Goal: Navigation & Orientation: Find specific page/section

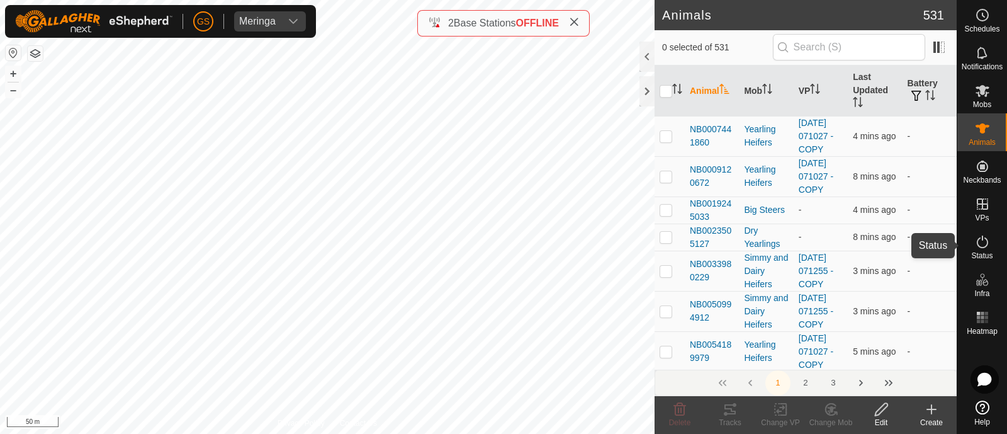
click at [982, 247] on icon at bounding box center [982, 241] width 15 height 15
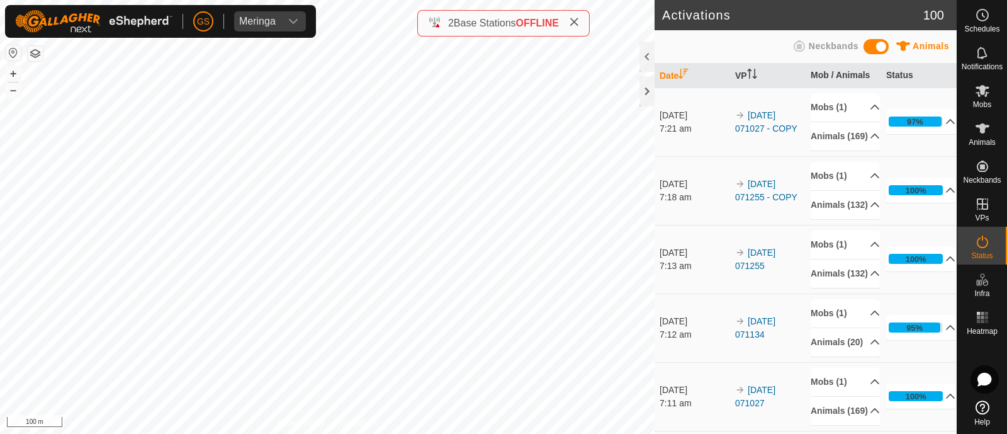
click at [712, 304] on div "Activations 100 Animals Neckbands Date VP Mob / Animals Status 13 Aug 2025 7:21…" at bounding box center [478, 217] width 956 height 434
